Goal: Task Accomplishment & Management: Manage account settings

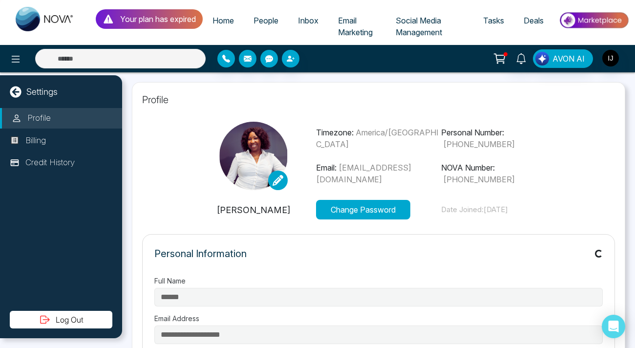
type input "**********"
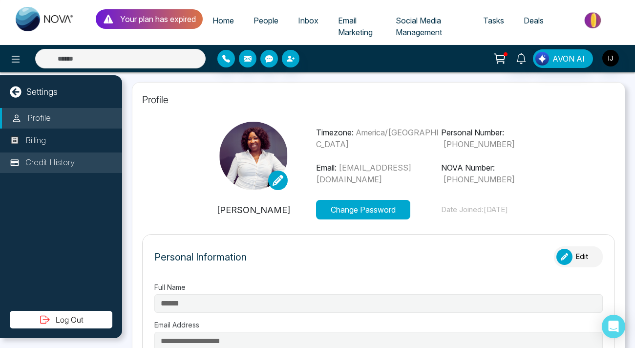
click at [45, 161] on p "Credit History" at bounding box center [49, 162] width 49 height 13
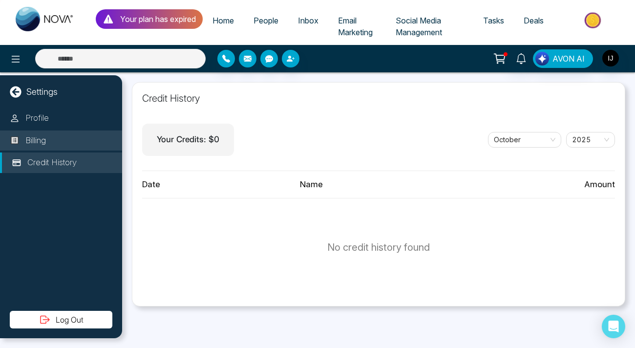
click at [38, 142] on p "Billing" at bounding box center [35, 140] width 21 height 13
